Goal: Navigation & Orientation: Go to known website

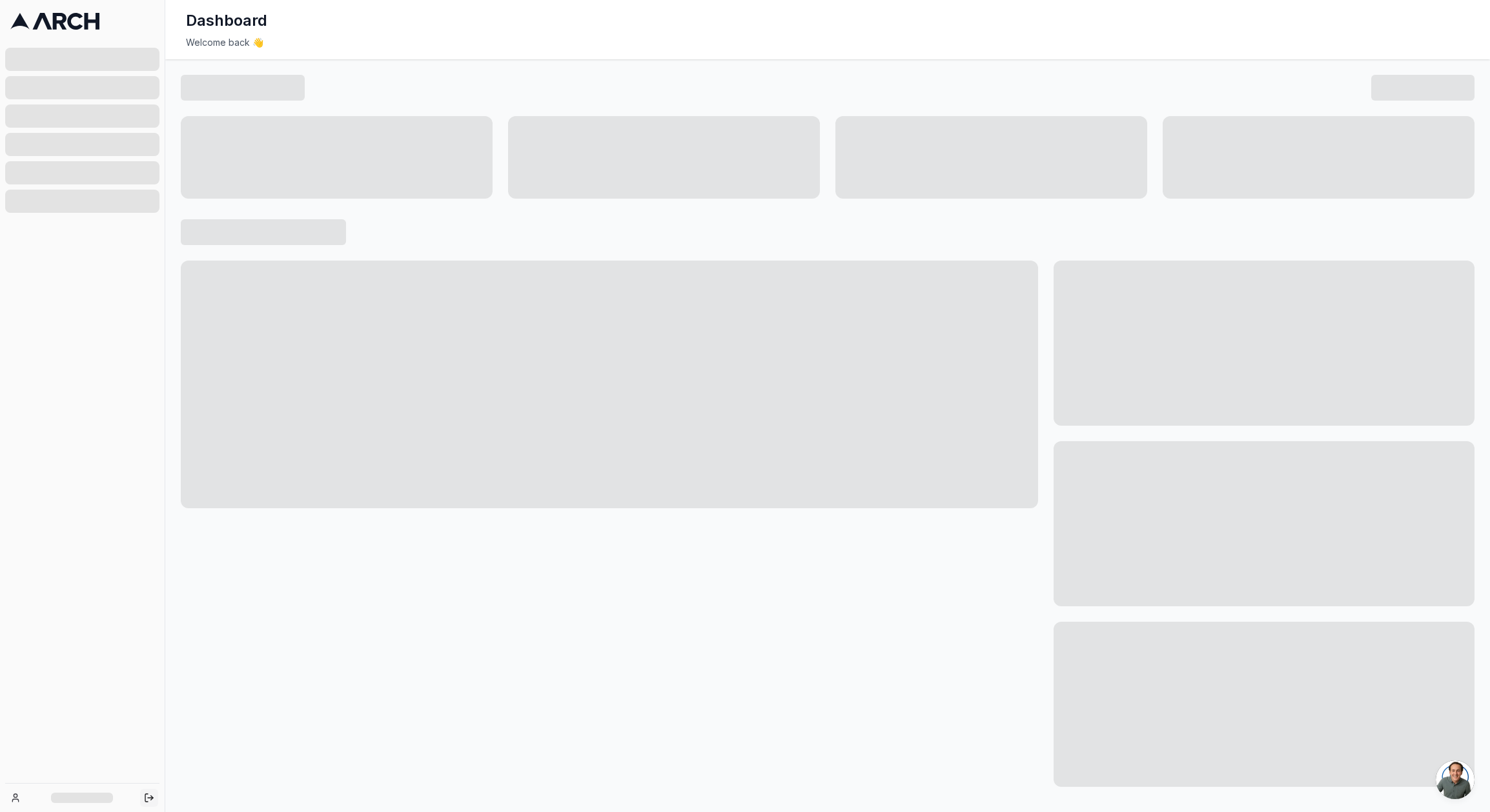
click at [149, 803] on button "Log out" at bounding box center [149, 798] width 18 height 18
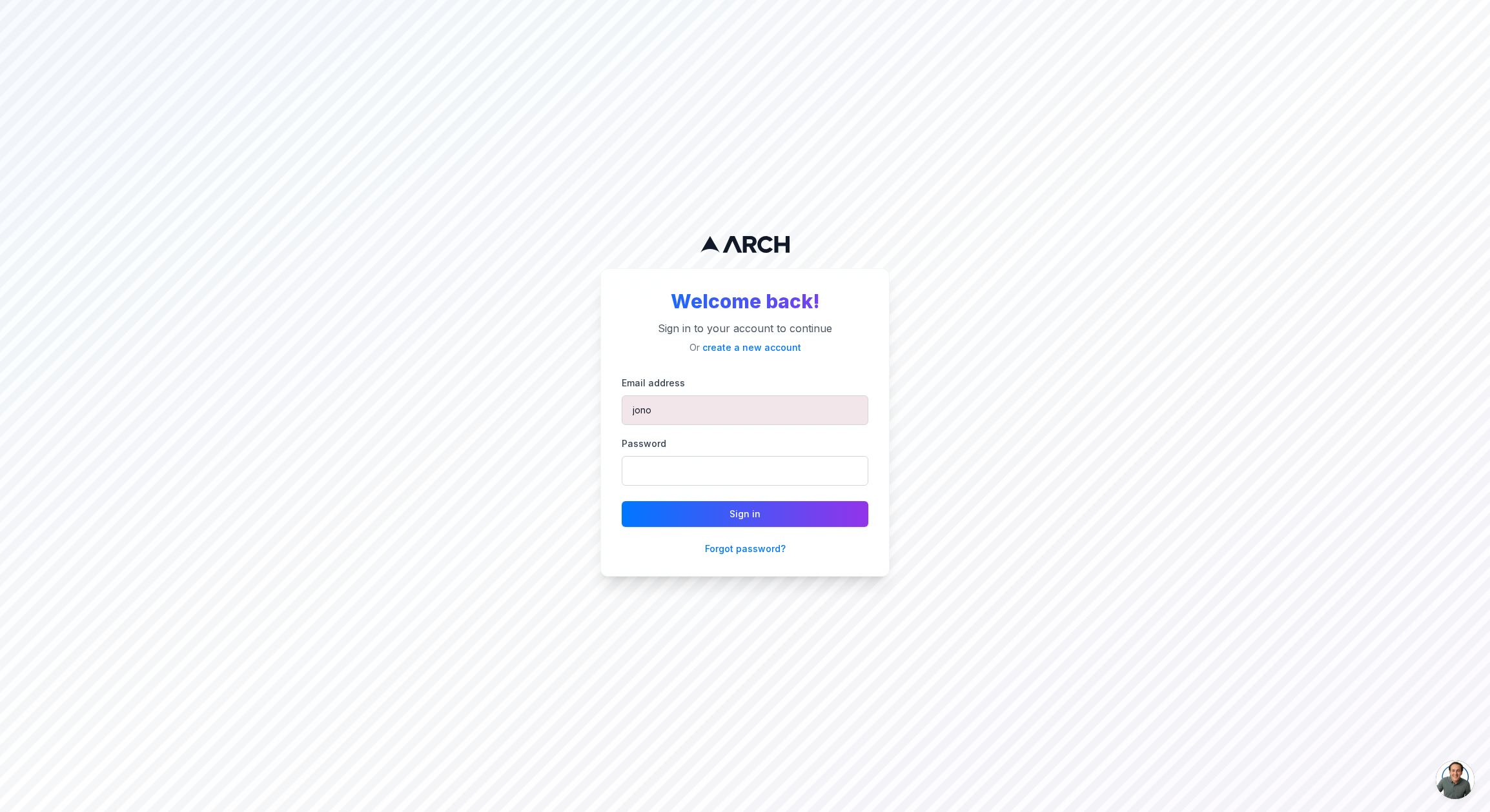
click at [562, 475] on div "Welcome back! Sign in to your account to continue Or create a new account Email…" at bounding box center [745, 406] width 1490 height 812
click at [726, 398] on input "jono" at bounding box center [745, 410] width 247 height 30
click at [987, 584] on div "Welcome back! Sign in to your account to continue Or create a new account Email…" at bounding box center [745, 406] width 1490 height 812
click at [919, 510] on div "Welcome back! Sign in to your account to continue Or create a new account Email…" at bounding box center [745, 406] width 1490 height 812
click at [706, 410] on input "jono" at bounding box center [745, 410] width 247 height 30
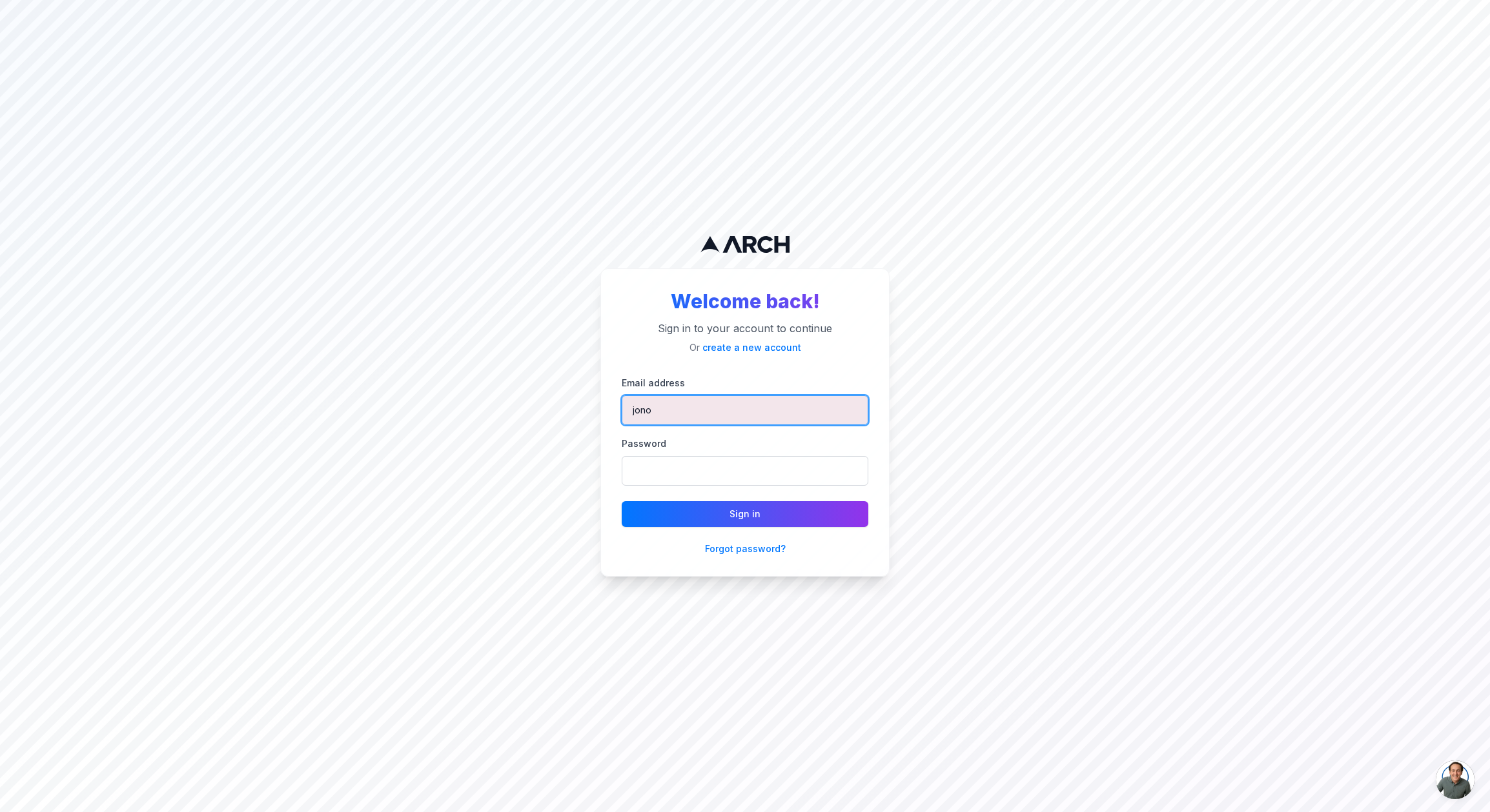
click at [706, 410] on input "jono" at bounding box center [745, 410] width 247 height 30
type input "[PERSON_NAME][EMAIL_ADDRESS][DOMAIN_NAME]"
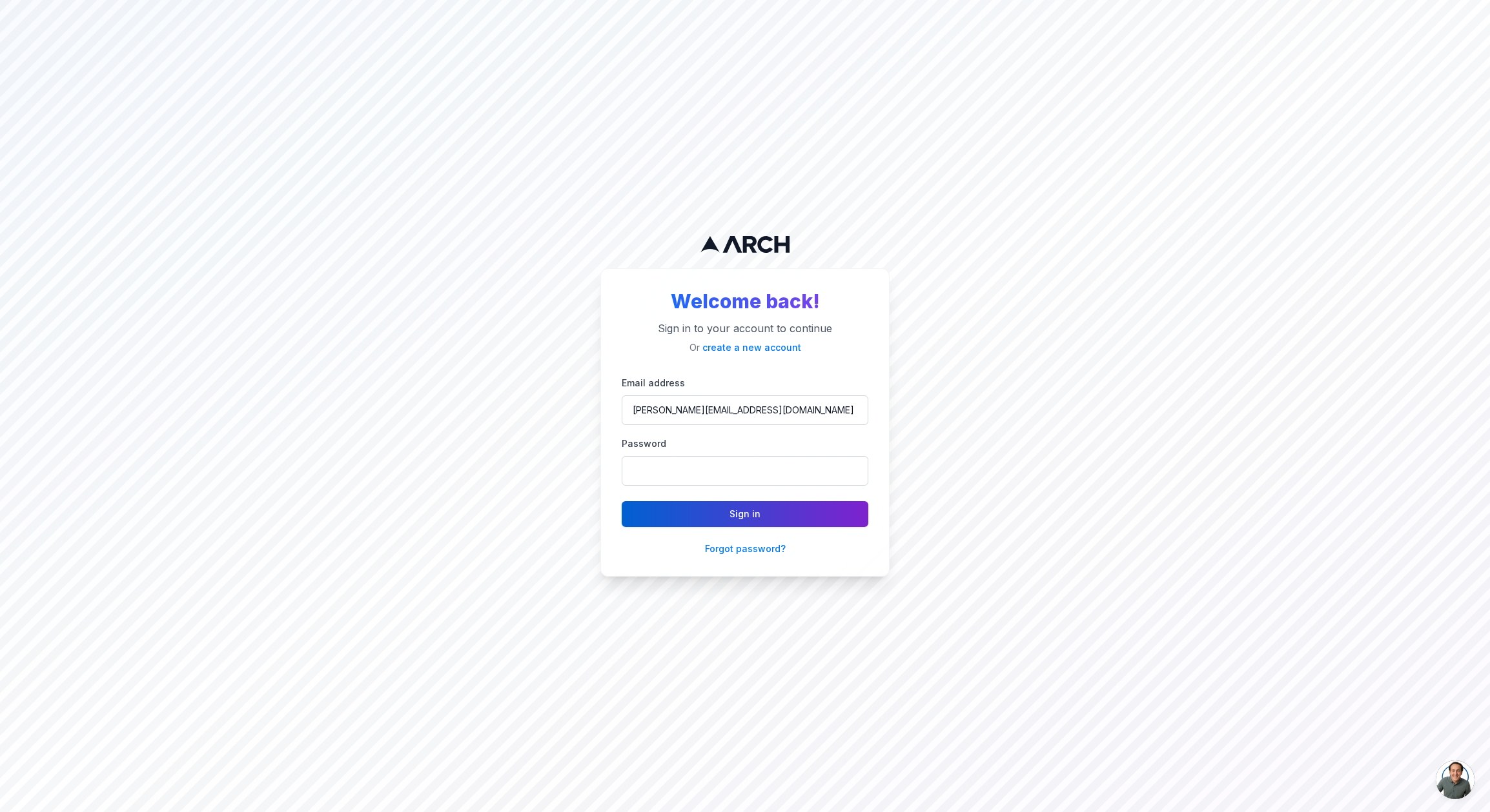
click at [795, 511] on button "Sign in" at bounding box center [745, 514] width 247 height 26
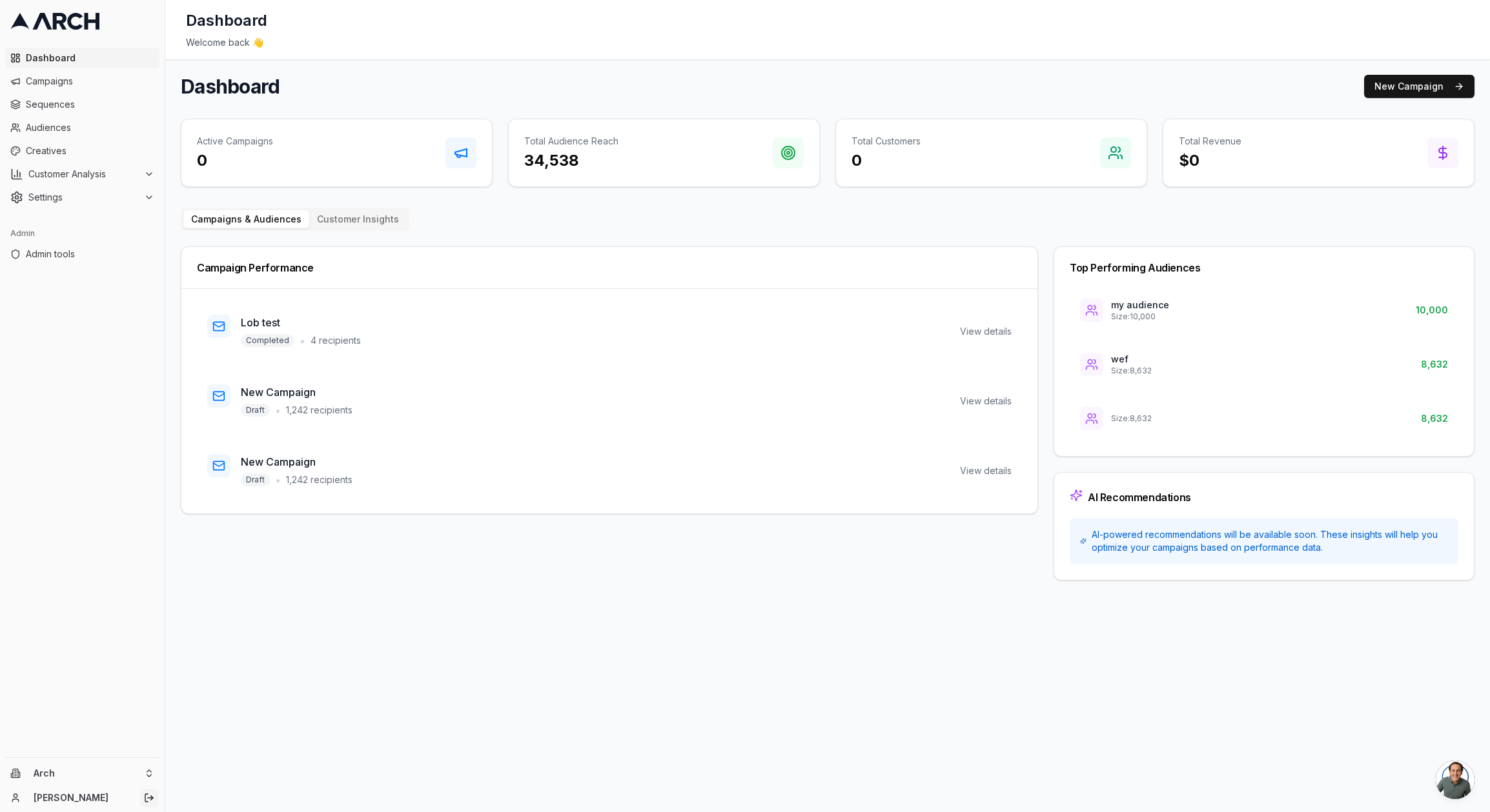
click at [151, 796] on polyline "Log out" at bounding box center [152, 798] width 2 height 5
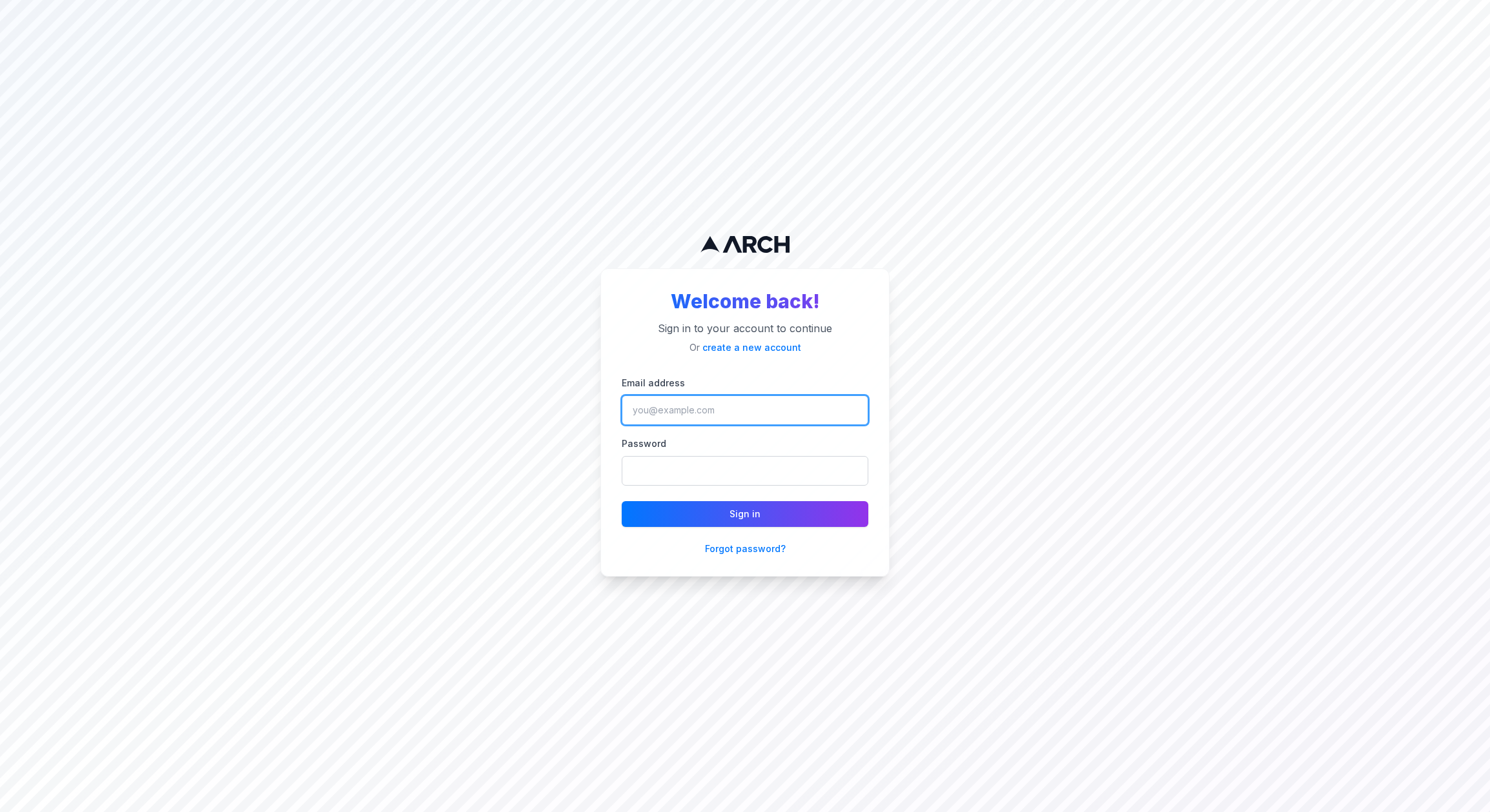
type input "jono"
click at [535, 376] on div "Welcome back! Sign in to your account to continue Or create a new account Email…" at bounding box center [745, 406] width 1490 height 812
